Goal: Find specific page/section: Find specific page/section

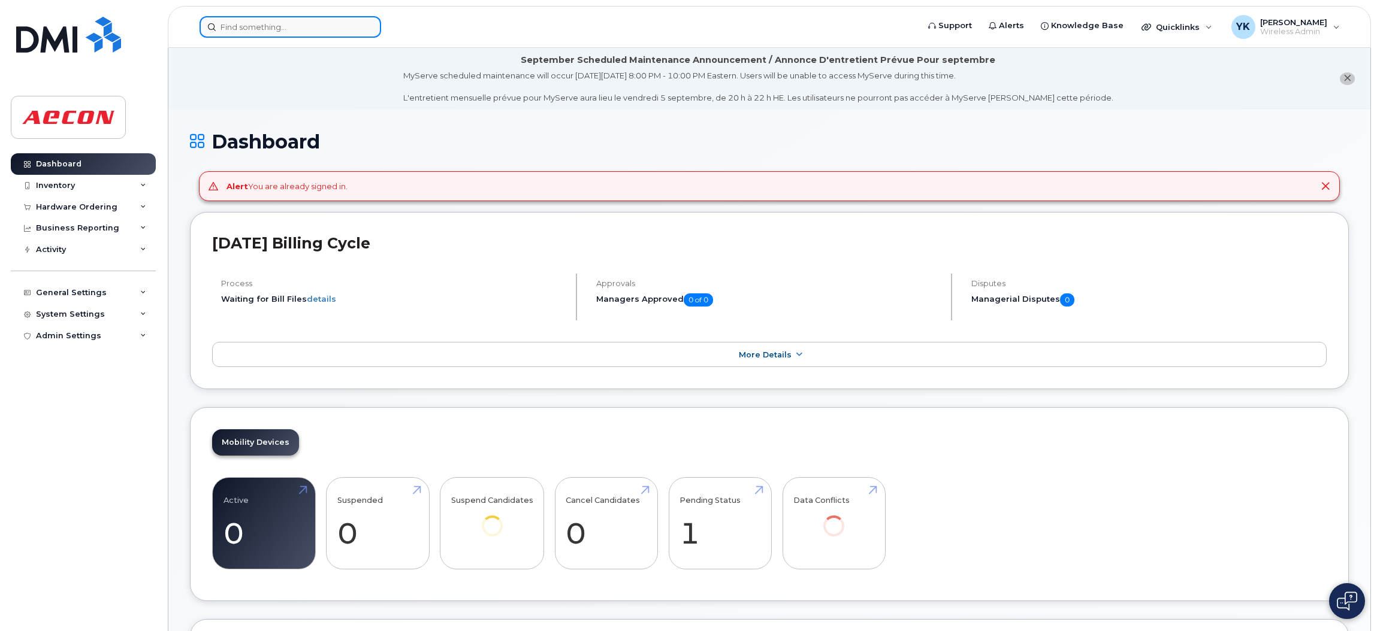
click at [326, 23] on input at bounding box center [291, 27] width 182 height 22
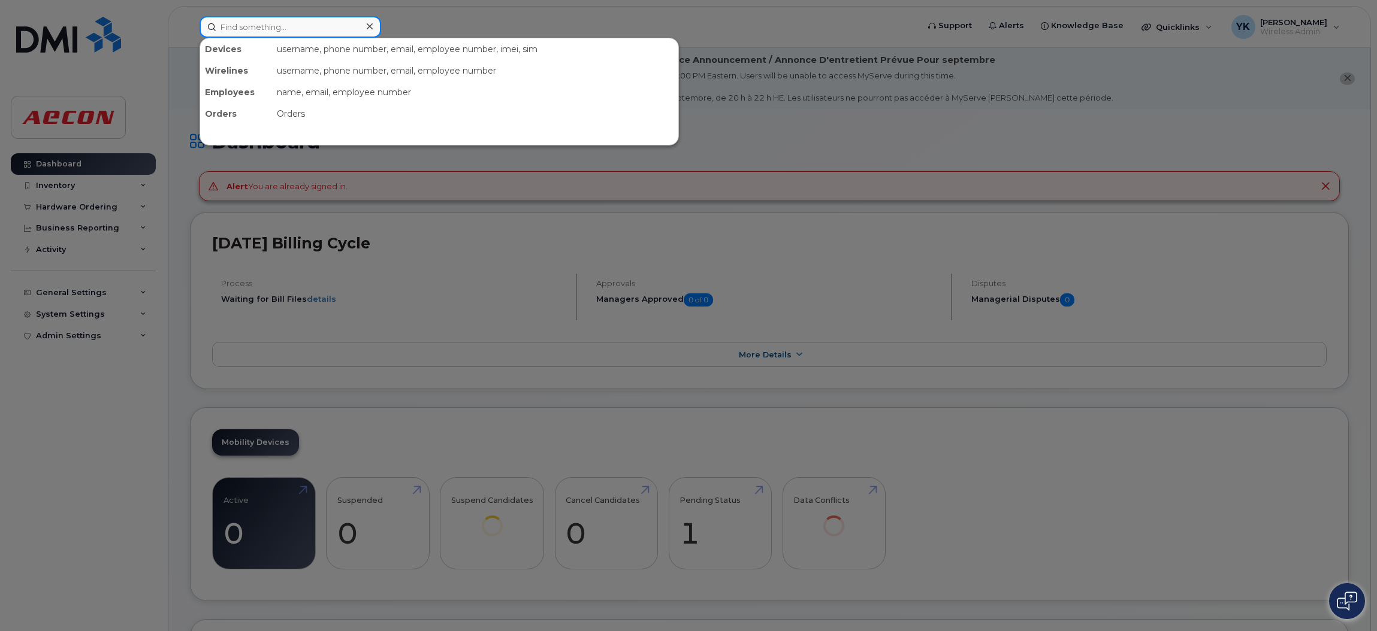
paste input "30103786"
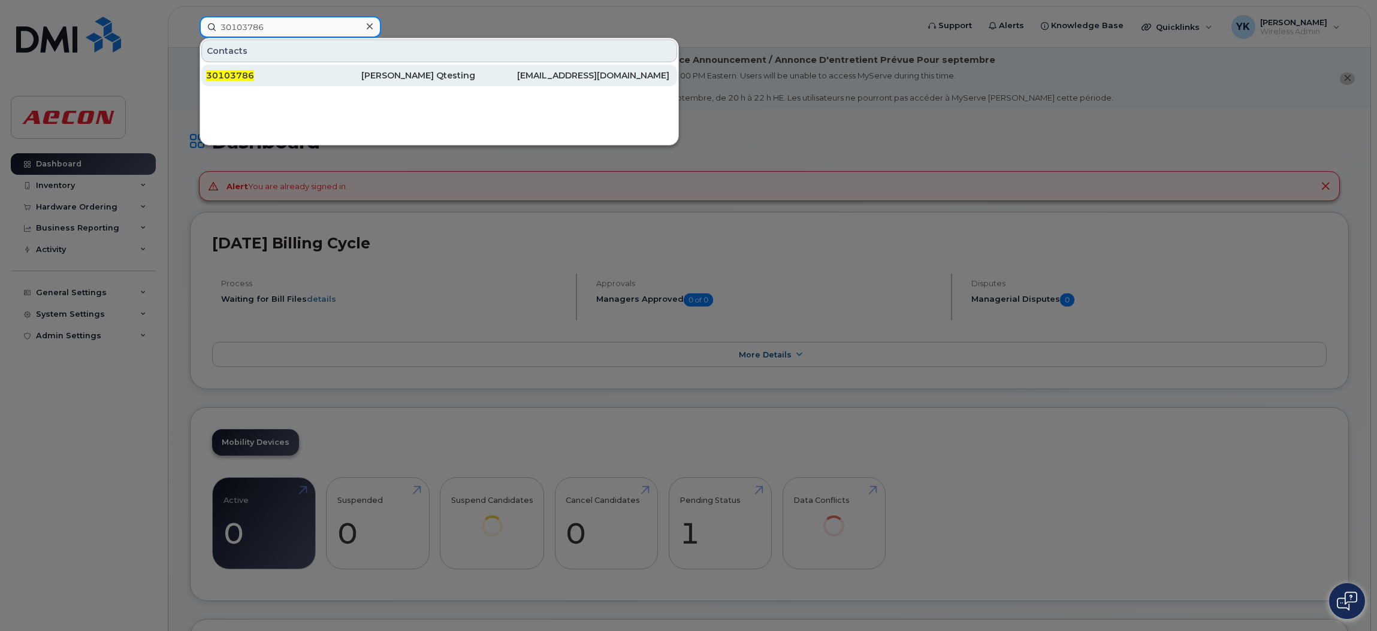
type input "30103786"
click at [297, 71] on div "30103786" at bounding box center [283, 75] width 155 height 12
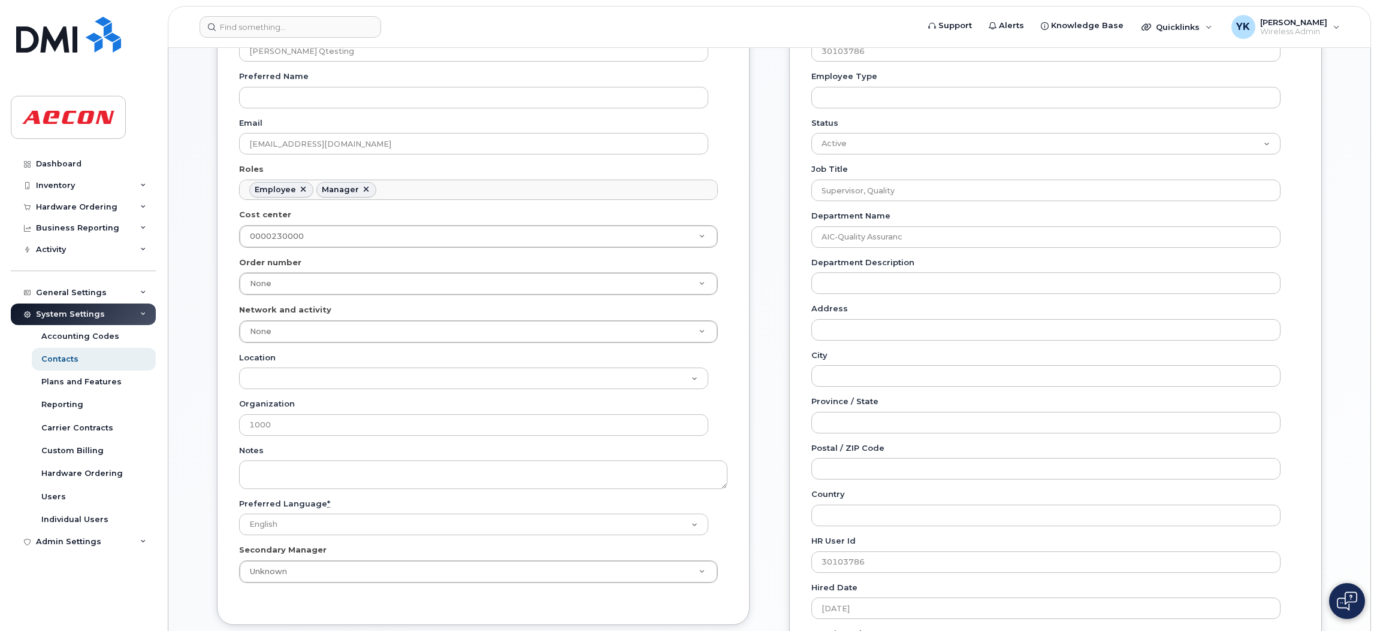
scroll to position [359, 0]
